Goal: Task Accomplishment & Management: Manage account settings

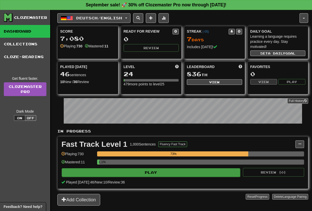
scroll to position [39, 0]
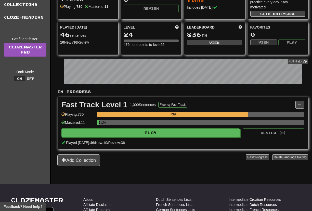
click at [116, 161] on div "Add Collection" at bounding box center [151, 160] width 188 height 12
click at [193, 161] on div "Add Collection" at bounding box center [151, 160] width 188 height 12
click at [199, 157] on div "Add Collection" at bounding box center [151, 160] width 188 height 12
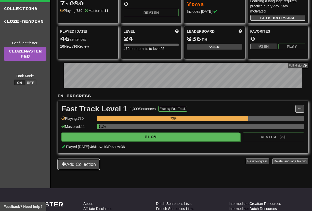
click at [87, 165] on button "Add Collection" at bounding box center [78, 164] width 43 height 12
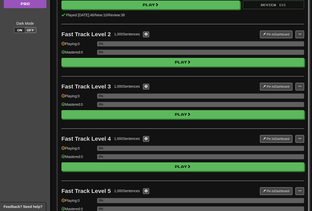
scroll to position [0, 0]
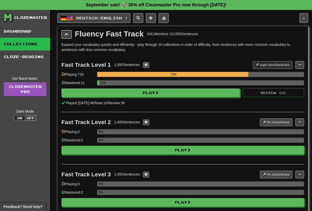
click at [64, 33] on button at bounding box center [66, 34] width 10 height 9
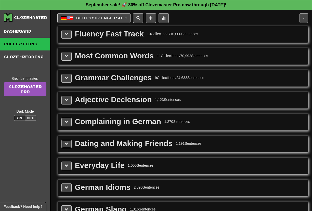
click at [63, 142] on button at bounding box center [66, 143] width 10 height 9
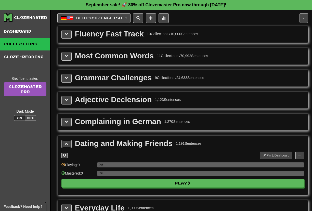
click at [63, 142] on button at bounding box center [66, 143] width 10 height 9
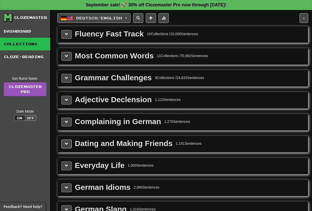
click at [63, 142] on button at bounding box center [66, 143] width 10 height 9
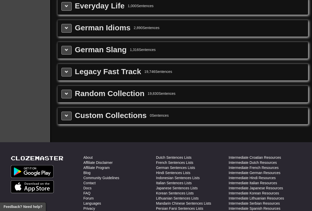
scroll to position [216, 0]
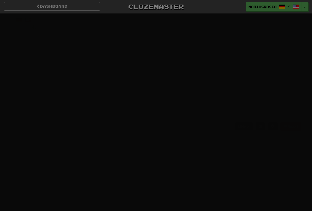
scroll to position [4, 0]
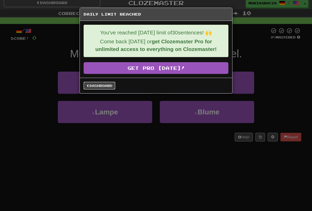
click at [96, 84] on link "Dashboard" at bounding box center [99, 86] width 32 height 8
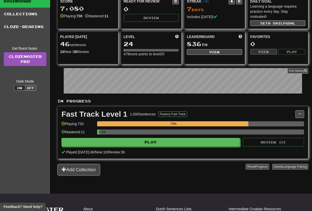
scroll to position [38, 0]
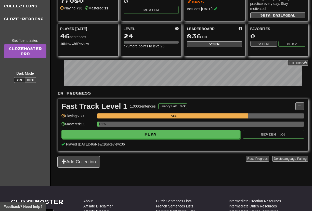
click at [208, 160] on div "Add Collection" at bounding box center [151, 162] width 188 height 12
click at [288, 171] on div "Deutsch / English Deutsch / English Streak: 7 Review: 0 Points today: 112 Itali…" at bounding box center [182, 79] width 250 height 214
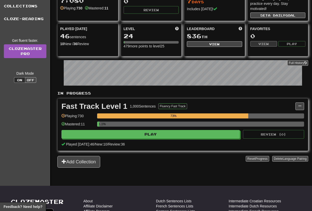
click at [298, 175] on div "Deutsch / English Deutsch / English Streak: 7 Review: 0 Points today: 112 Itali…" at bounding box center [182, 79] width 250 height 214
click at [289, 170] on div "Deutsch / English Deutsch / English Streak: 7 Review: 0 Points today: 112 Itali…" at bounding box center [182, 79] width 250 height 214
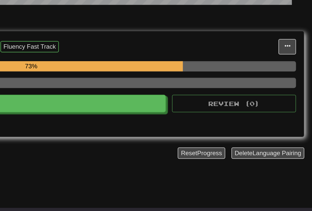
click at [293, 171] on div "Deutsch / English Deutsch / English Streak: 7 Review: 0 Points today: 112 Itali…" at bounding box center [182, 79] width 250 height 214
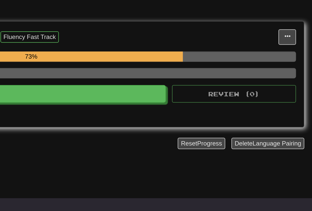
click at [295, 172] on div "Deutsch / English Deutsch / English Streak: 7 Review: 0 Points today: 112 Itali…" at bounding box center [182, 79] width 250 height 214
click at [301, 172] on div "Deutsch / English Deutsch / English Streak: 7 Review: 0 Points today: 112 Itali…" at bounding box center [182, 79] width 250 height 214
click at [297, 165] on div "Reset Progress Delete Language Pairing" at bounding box center [276, 162] width 62 height 12
click at [297, 166] on div "Reset Progress Delete Language Pairing" at bounding box center [276, 162] width 62 height 12
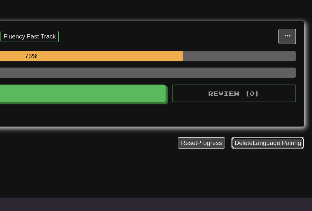
click at [281, 161] on button "Delete Language Pairing" at bounding box center [290, 159] width 36 height 6
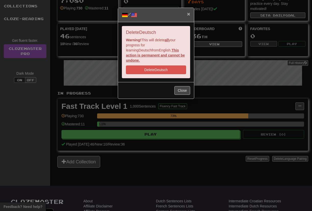
click at [189, 15] on span "×" at bounding box center [188, 14] width 3 height 6
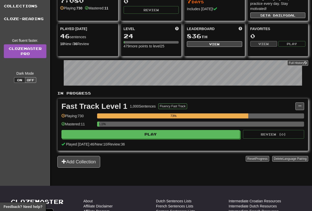
click at [142, 173] on div "Deutsch / English Deutsch / English Streak: 7 Review: 0 Points today: 112 Itali…" at bounding box center [182, 79] width 250 height 214
